Goal: Task Accomplishment & Management: Manage account settings

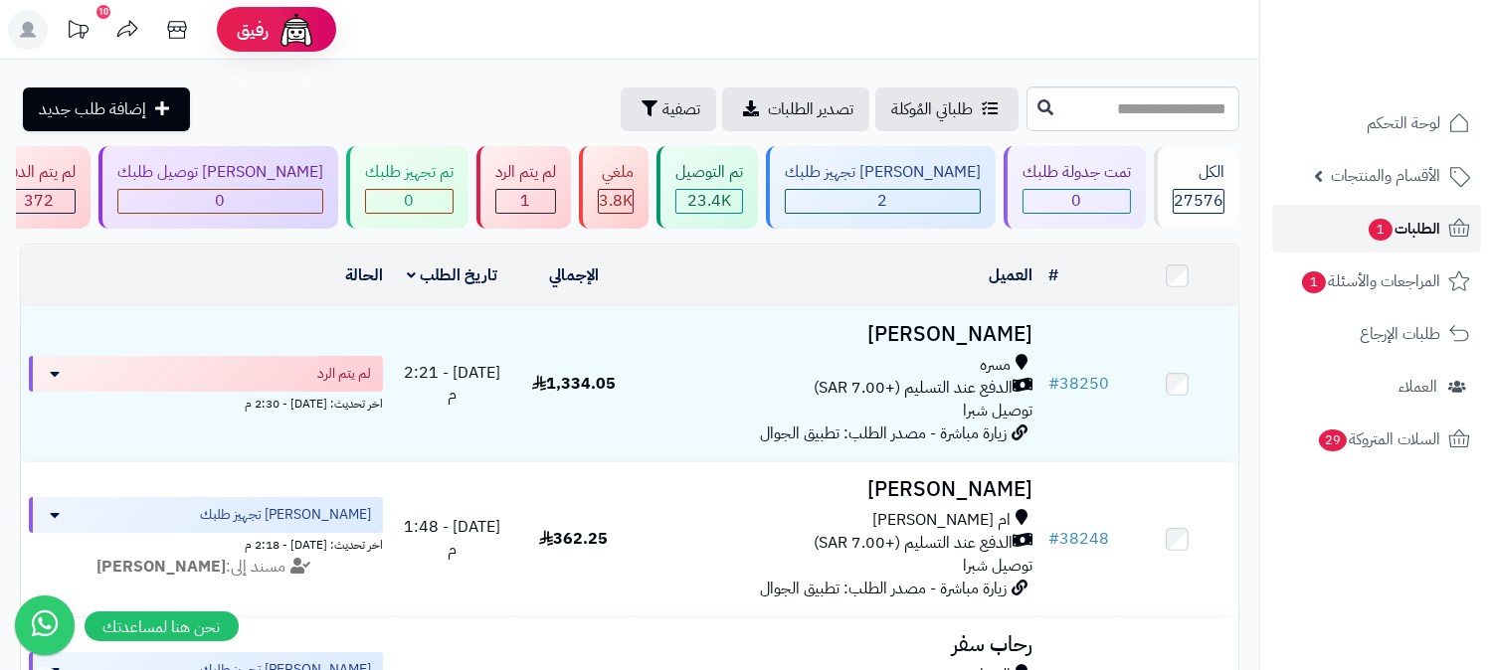
click at [1354, 220] on link "الطلبات 1" at bounding box center [1376, 229] width 209 height 48
click at [1416, 233] on span "الطلبات 1" at bounding box center [1404, 229] width 74 height 28
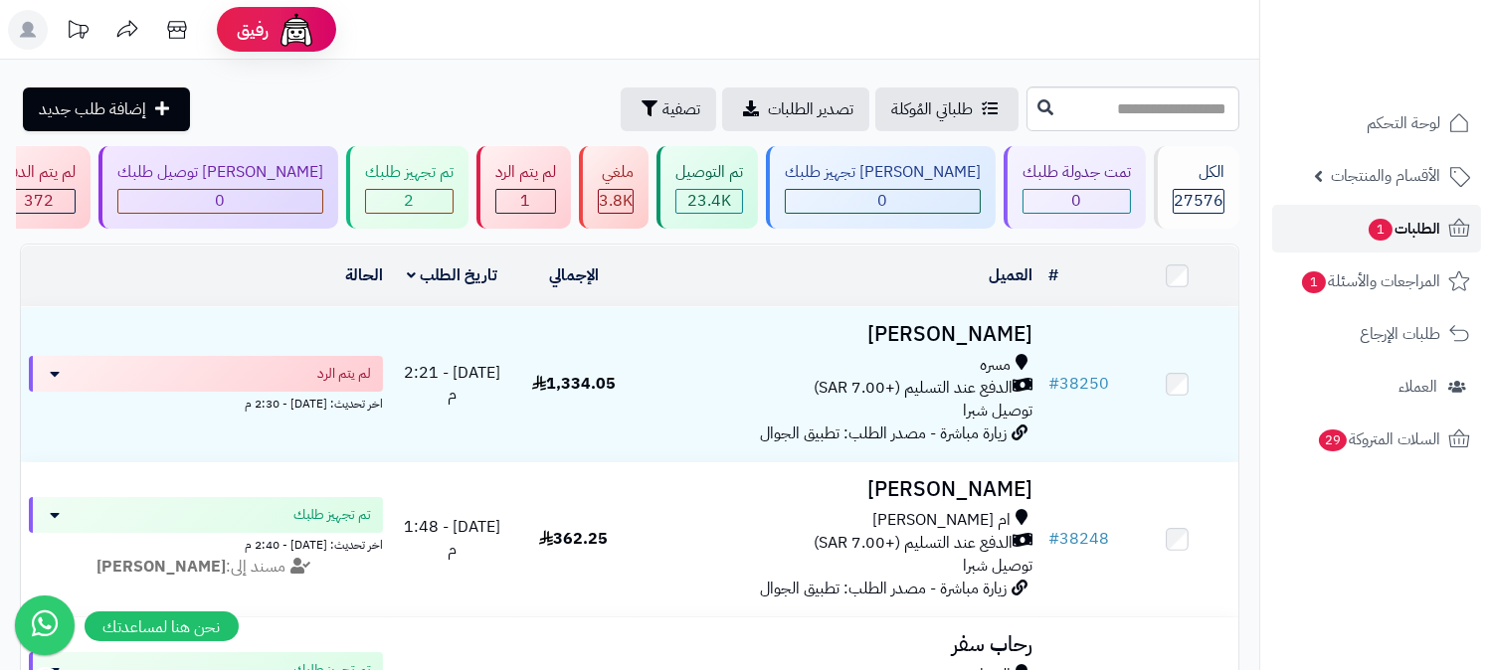
click at [1436, 244] on link "الطلبات 1" at bounding box center [1376, 229] width 209 height 48
click at [1411, 240] on span "الطلبات 1" at bounding box center [1404, 229] width 74 height 28
click at [1421, 221] on span "الطلبات 1" at bounding box center [1404, 229] width 74 height 28
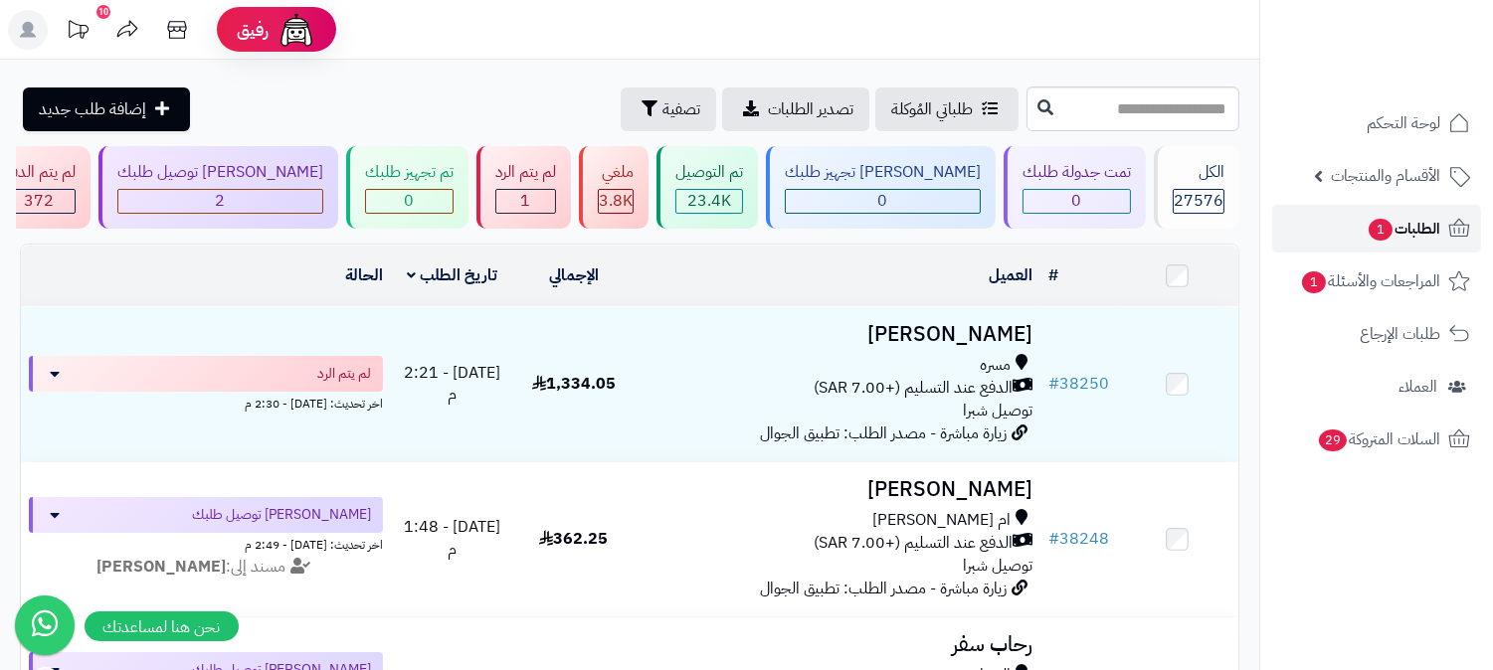
click at [1435, 220] on span "الطلبات 1" at bounding box center [1404, 229] width 74 height 28
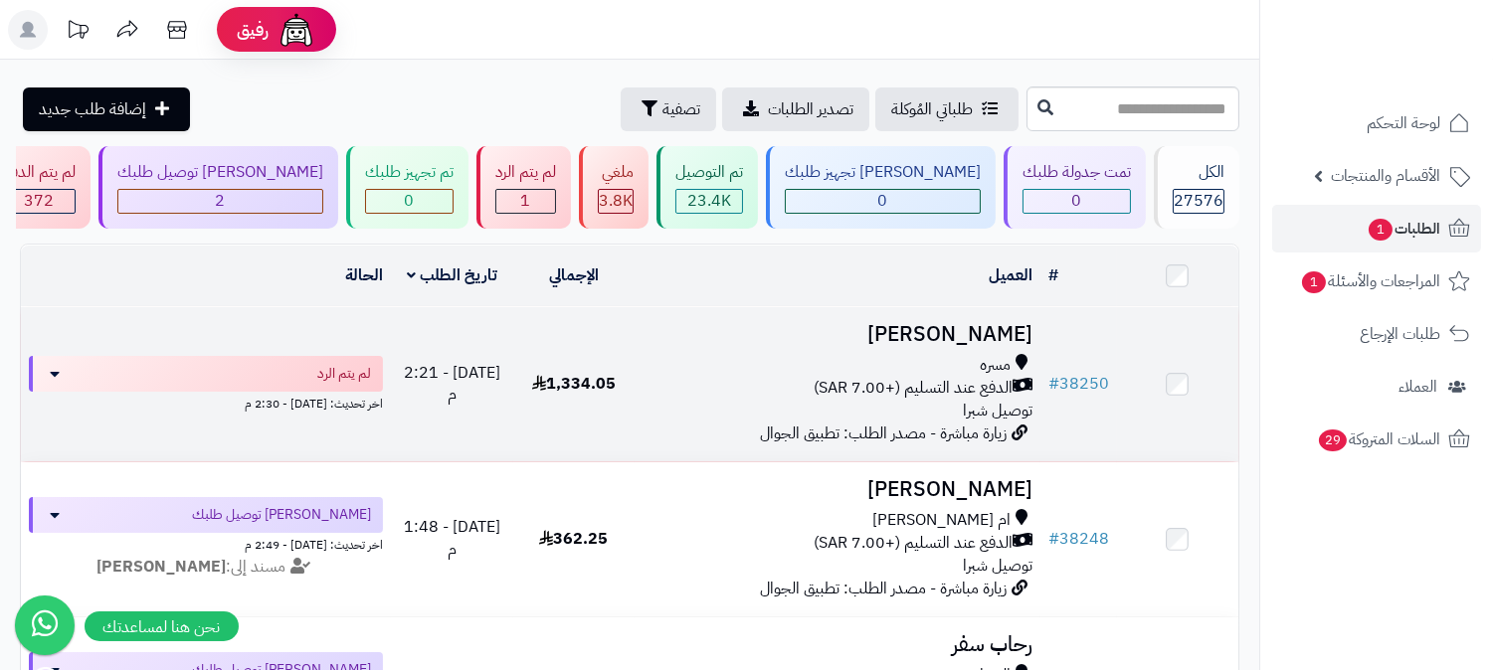
click at [941, 345] on h3 "عزام العتيبي" at bounding box center [838, 334] width 390 height 23
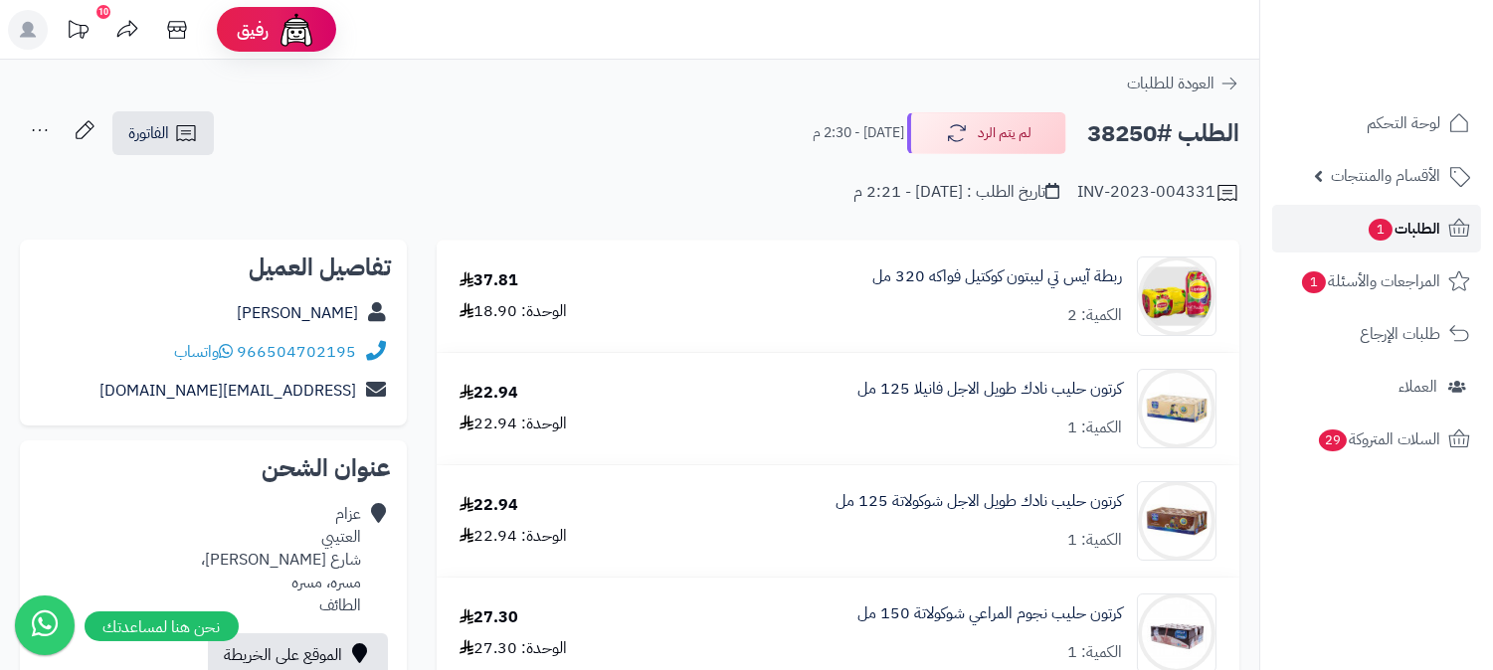
click at [1413, 223] on span "الطلبات 1" at bounding box center [1404, 229] width 74 height 28
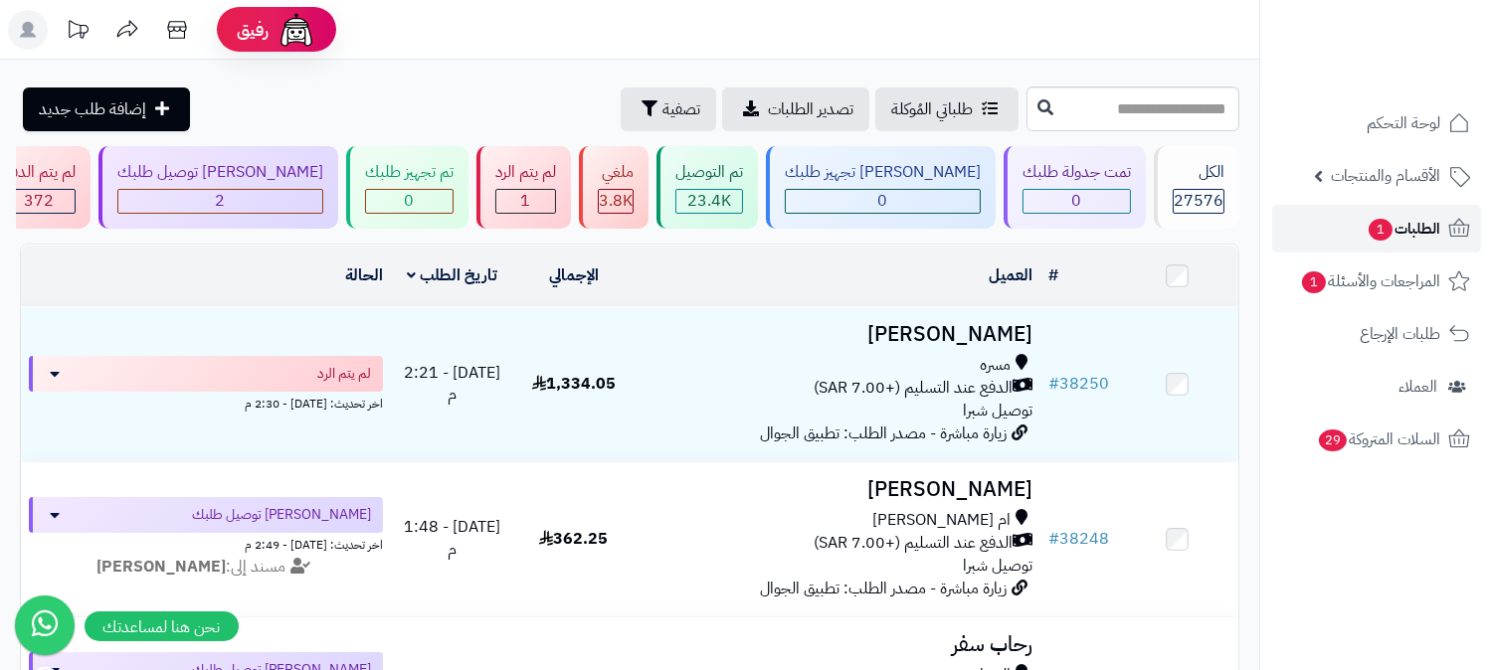
click at [1404, 220] on span "الطلبات 1" at bounding box center [1404, 229] width 74 height 28
click at [1421, 223] on span "الطلبات 1" at bounding box center [1404, 229] width 74 height 28
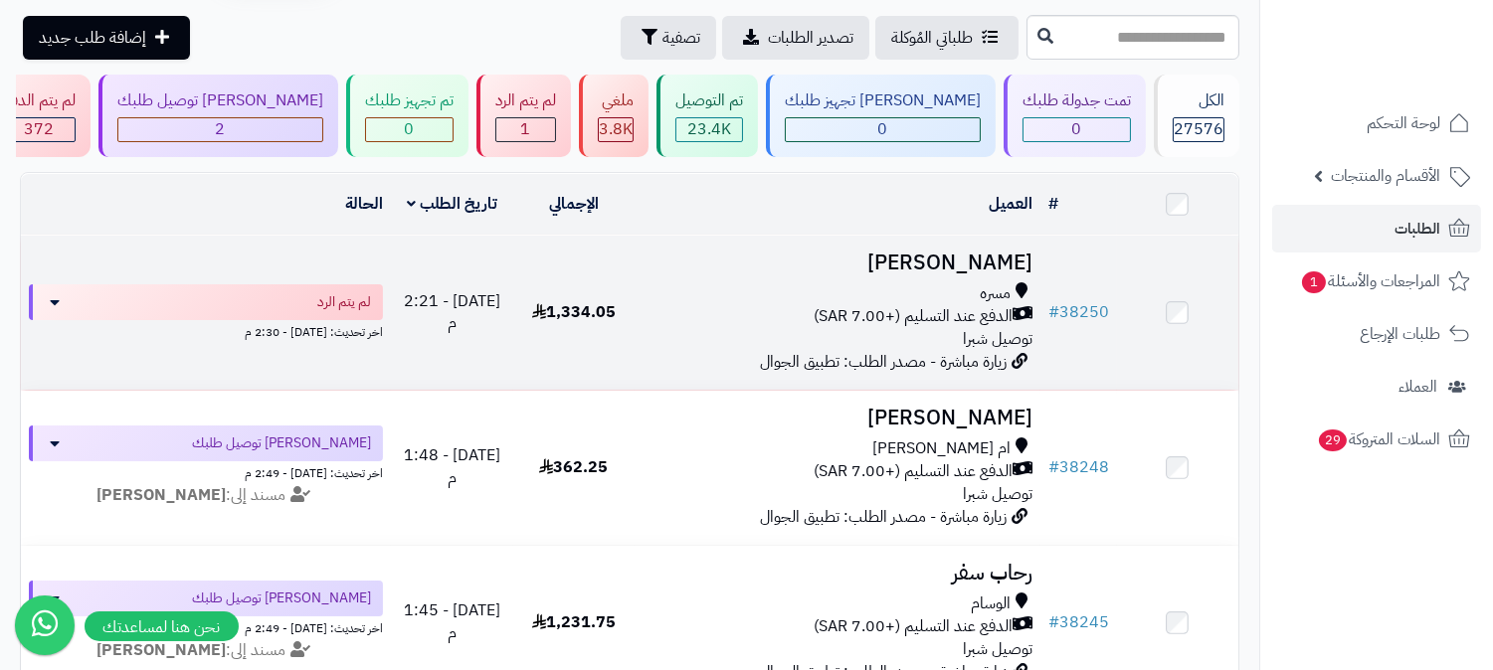
scroll to position [110, 0]
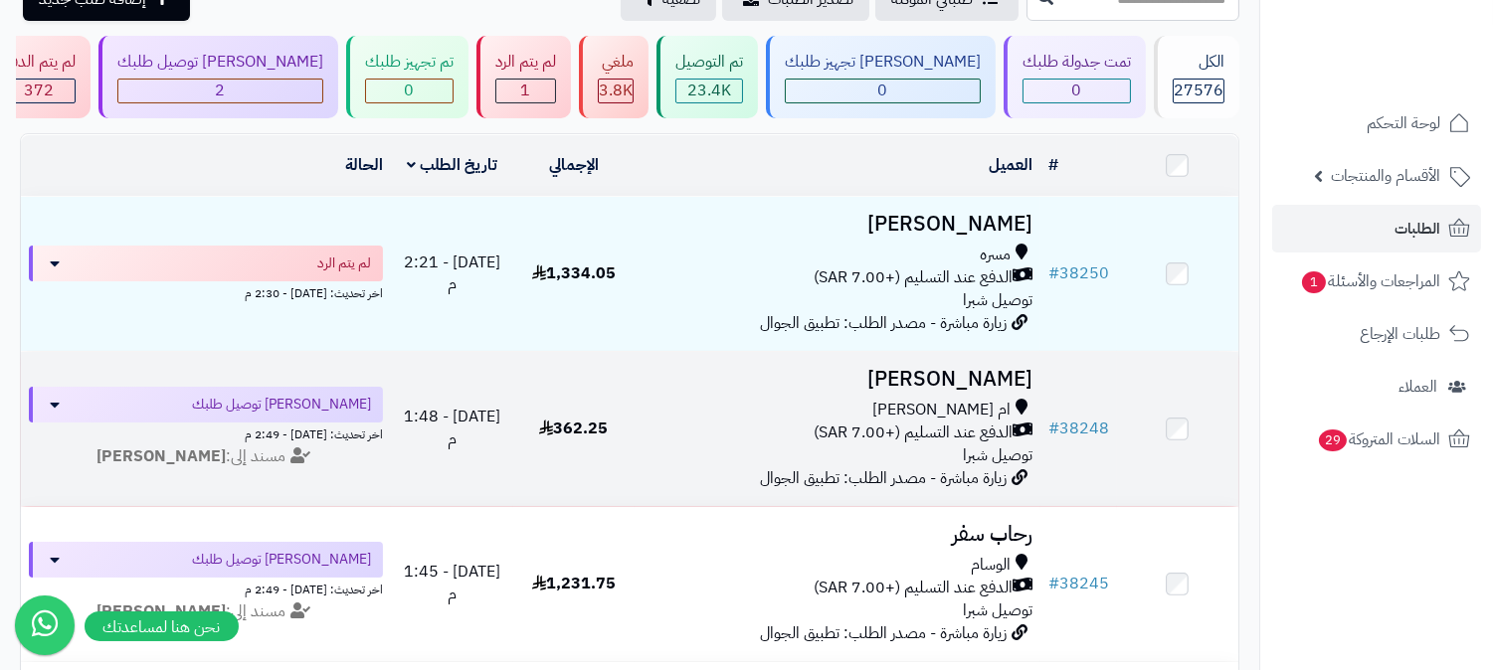
click at [952, 402] on div "ام العراد" at bounding box center [838, 410] width 390 height 23
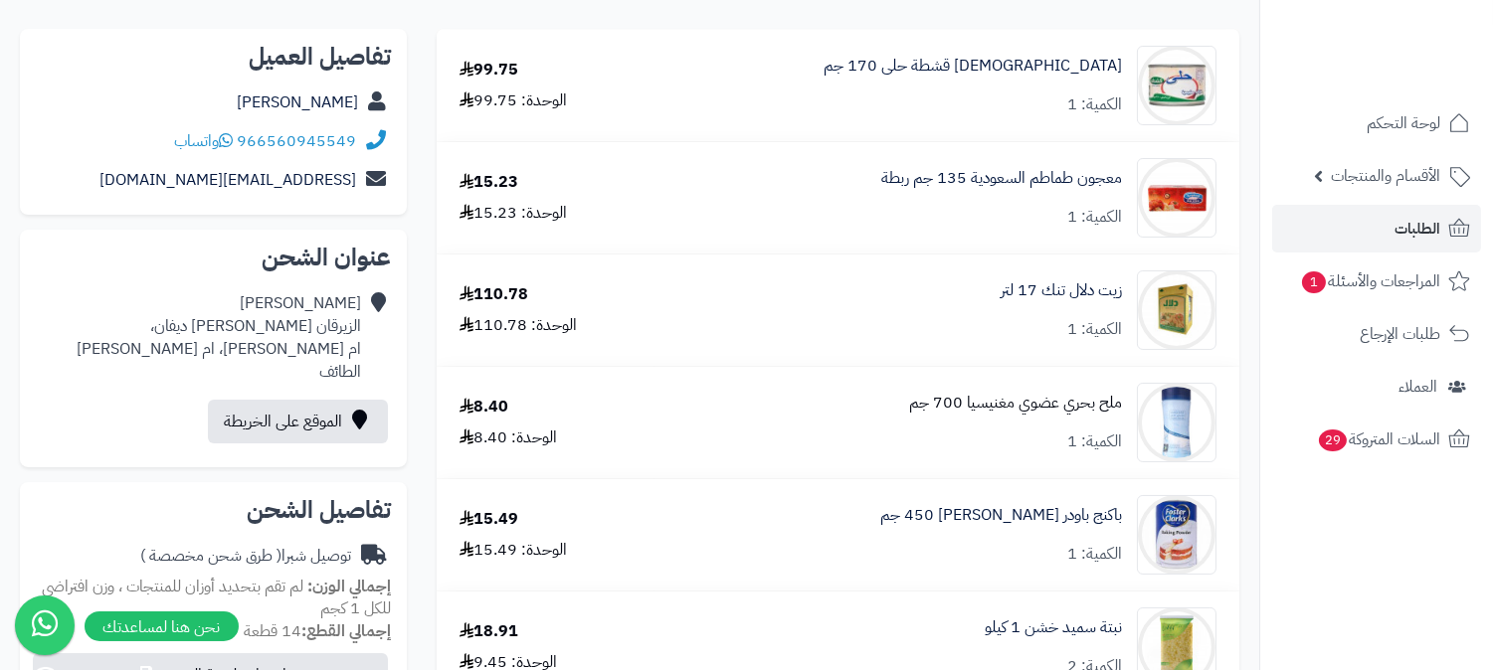
scroll to position [93, 0]
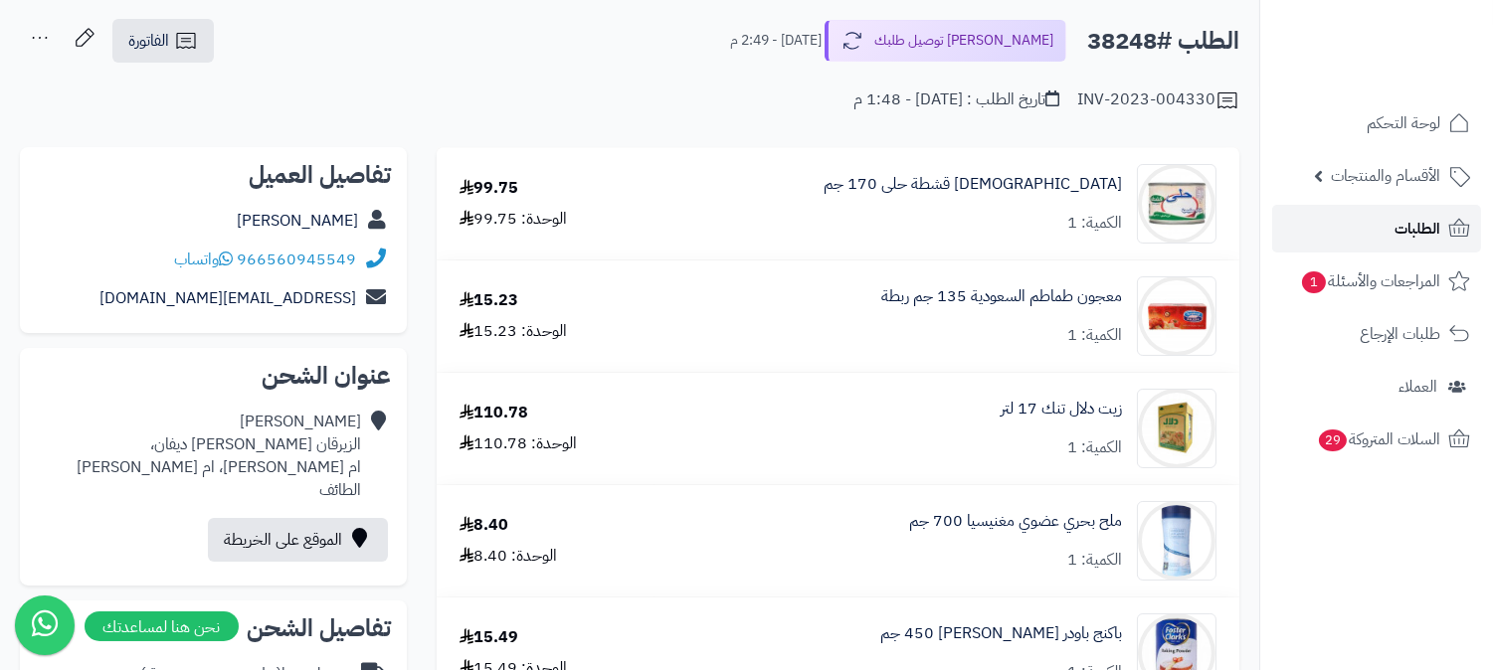
click at [1409, 224] on span "الطلبات" at bounding box center [1418, 229] width 46 height 28
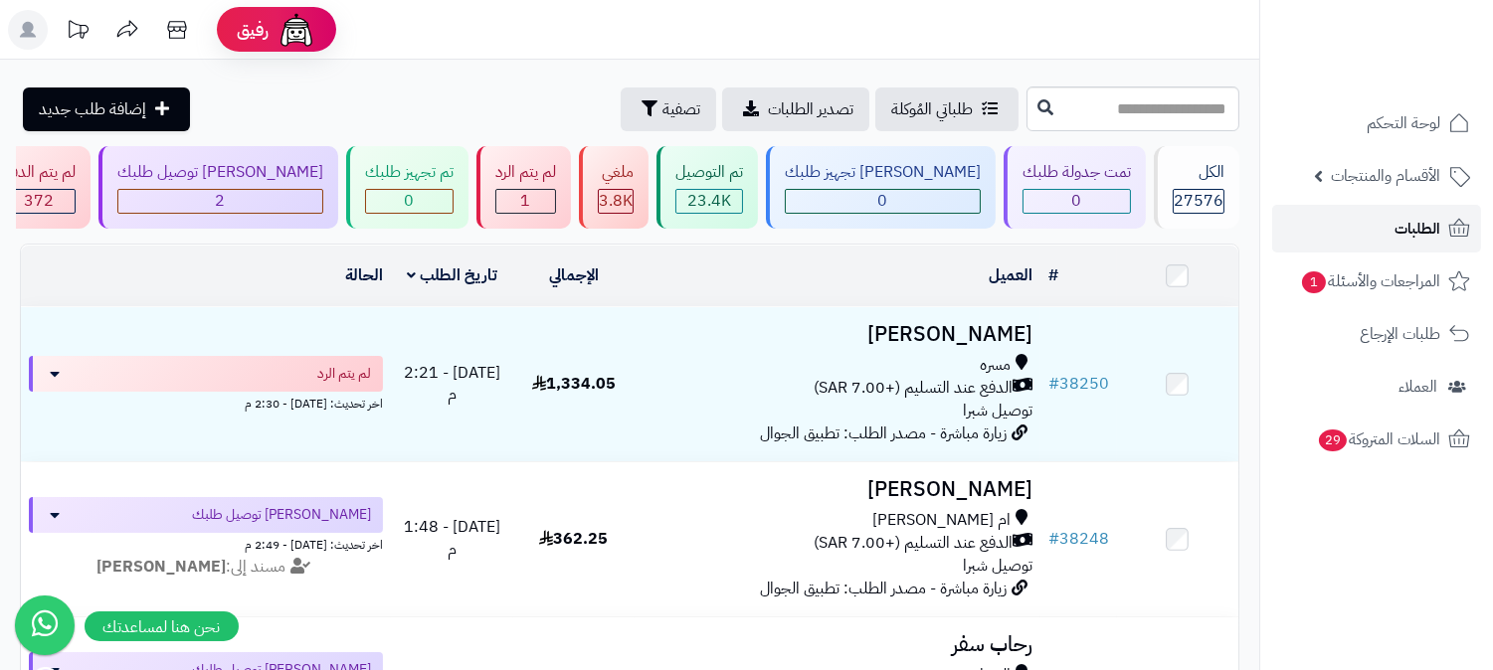
click at [1401, 229] on span "الطلبات" at bounding box center [1418, 229] width 46 height 28
click at [1396, 240] on span "الطلبات" at bounding box center [1418, 229] width 46 height 28
